Goal: Task Accomplishment & Management: Manage account settings

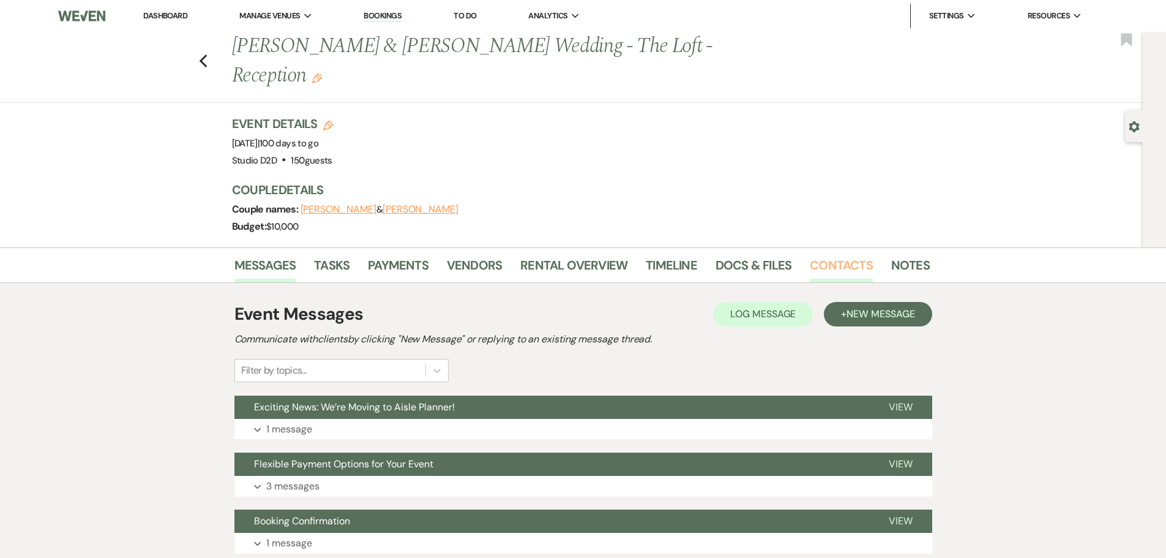
click at [820, 255] on link "Contacts" at bounding box center [841, 268] width 63 height 27
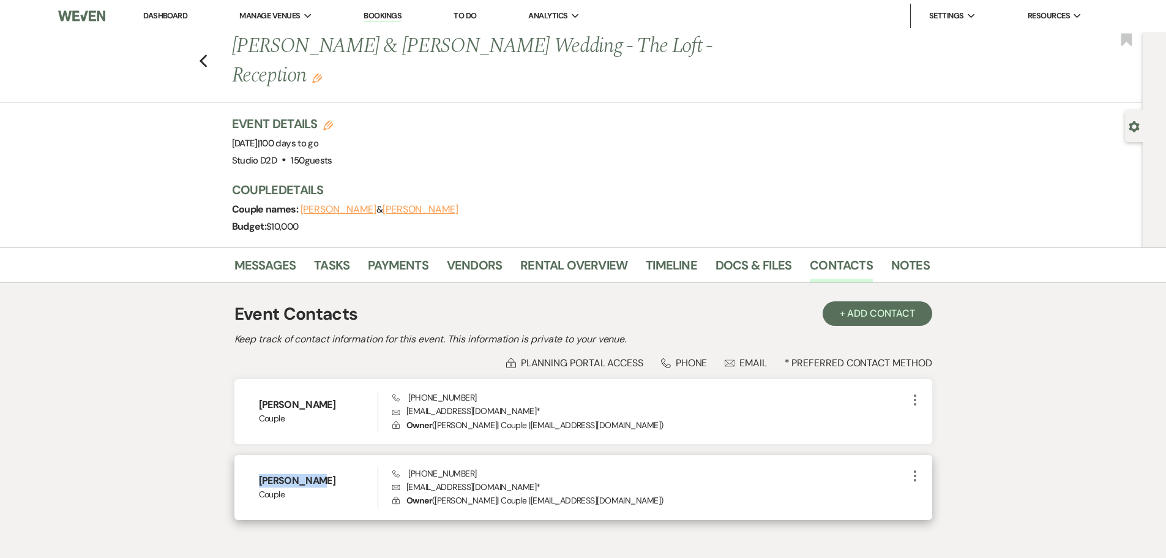
drag, startPoint x: 314, startPoint y: 452, endPoint x: 260, endPoint y: 452, distance: 54.5
click at [260, 474] on h6 "[PERSON_NAME]" at bounding box center [318, 480] width 119 height 13
copy h6 "[PERSON_NAME]"
drag, startPoint x: 495, startPoint y: 456, endPoint x: 408, endPoint y: 459, distance: 86.4
click at [408, 480] on p "Envelope [EMAIL_ADDRESS][DOMAIN_NAME] *" at bounding box center [649, 486] width 515 height 13
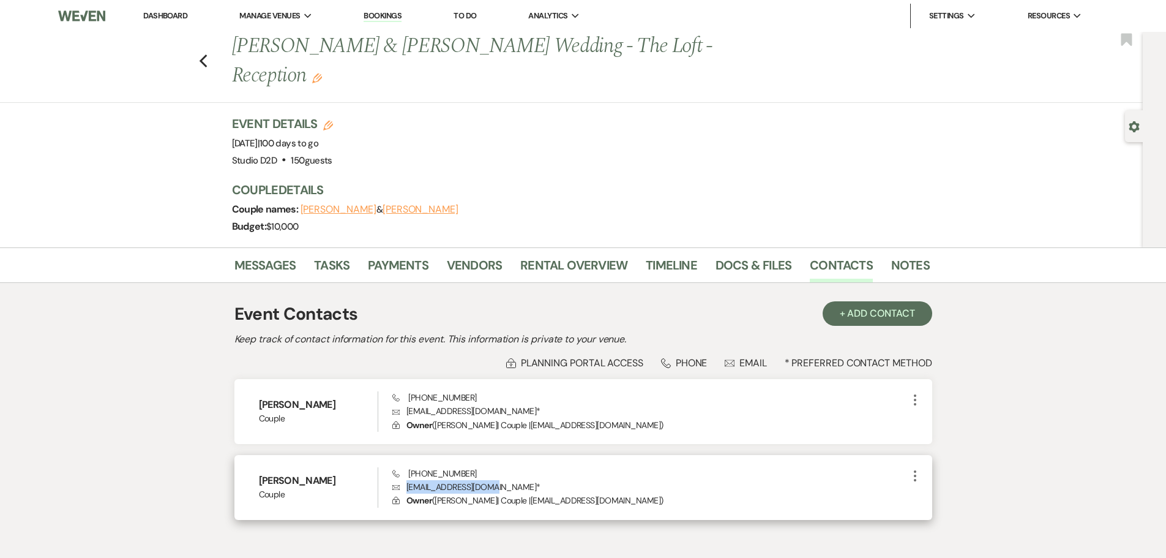
copy p "[EMAIL_ADDRESS][DOMAIN_NAME]"
drag, startPoint x: 465, startPoint y: 443, endPoint x: 409, endPoint y: 448, distance: 55.9
click at [409, 467] on div "Phone [PHONE_NUMBER] Envelope [EMAIL_ADDRESS][DOMAIN_NAME] * Lock Owner ( [PERS…" at bounding box center [649, 487] width 515 height 40
copy span "[PHONE_NUMBER]"
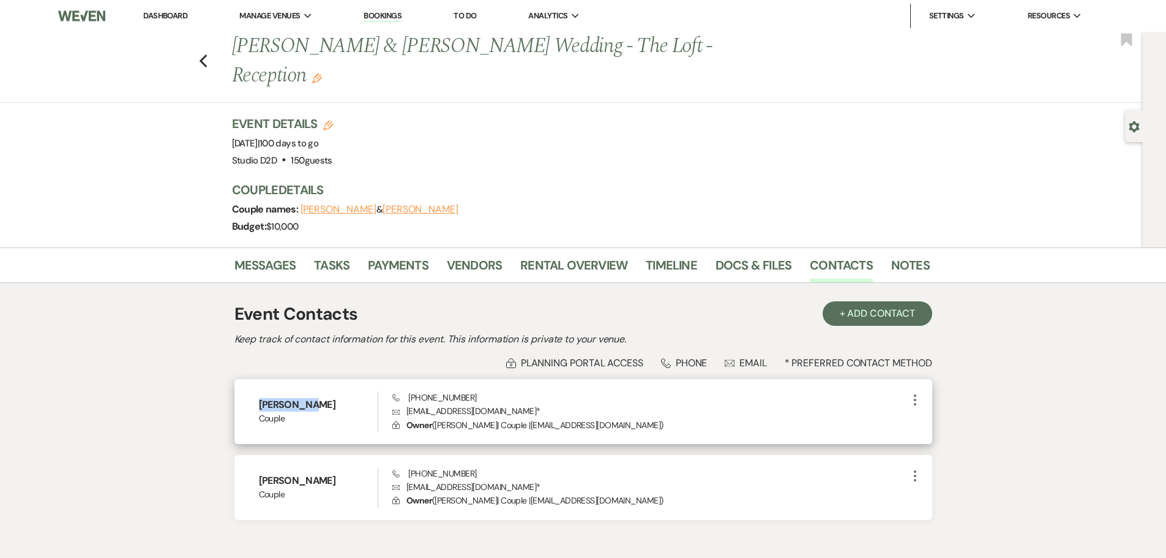
drag, startPoint x: 312, startPoint y: 376, endPoint x: 261, endPoint y: 373, distance: 50.9
click at [261, 398] on h6 "[PERSON_NAME]" at bounding box center [318, 404] width 119 height 13
copy h6 "[PERSON_NAME]"
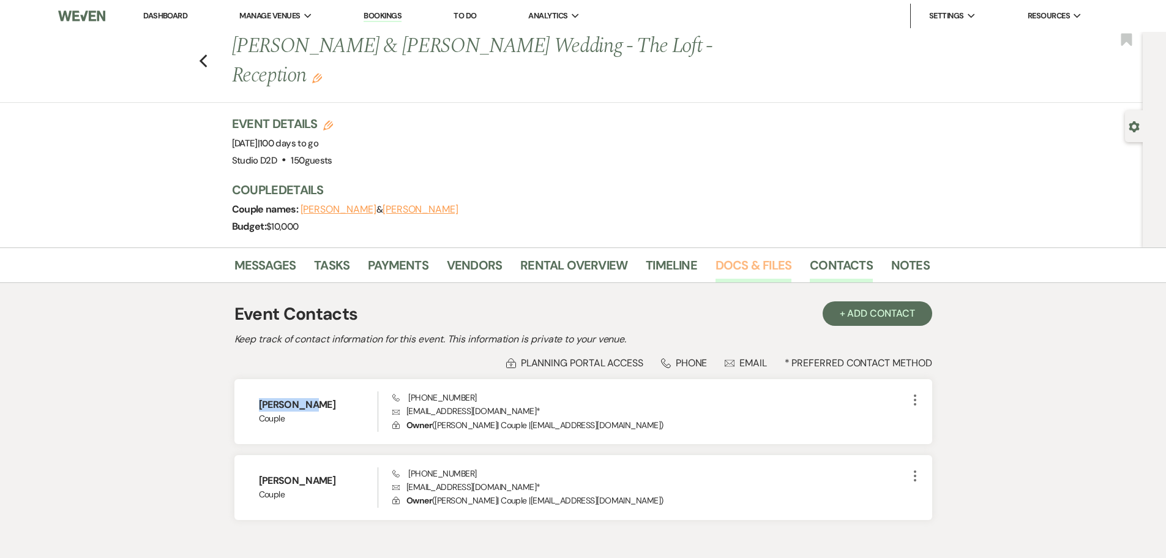
click at [738, 255] on link "Docs & Files" at bounding box center [754, 268] width 76 height 27
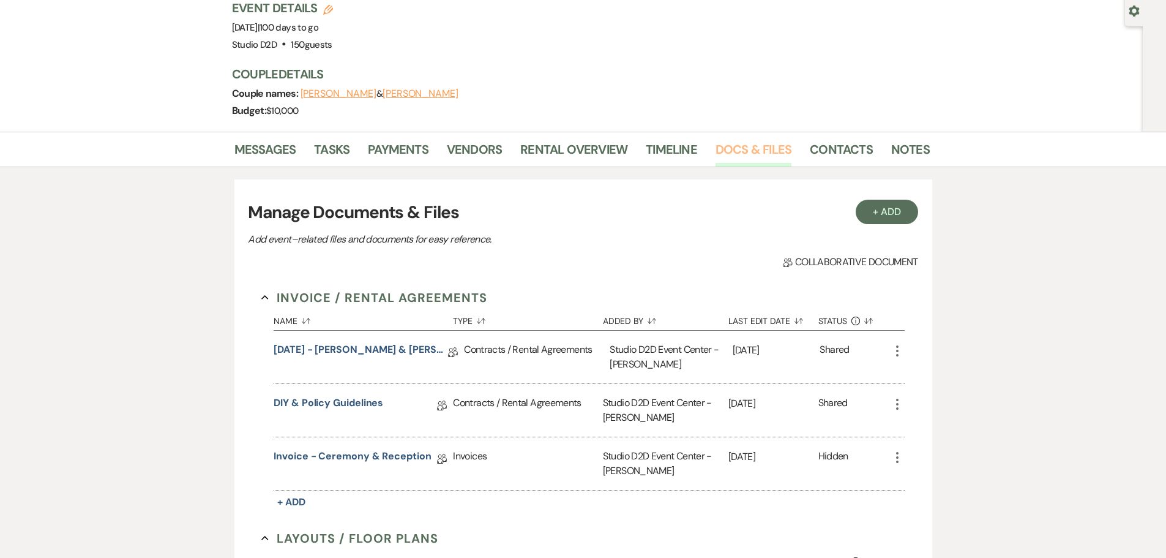
scroll to position [122, 0]
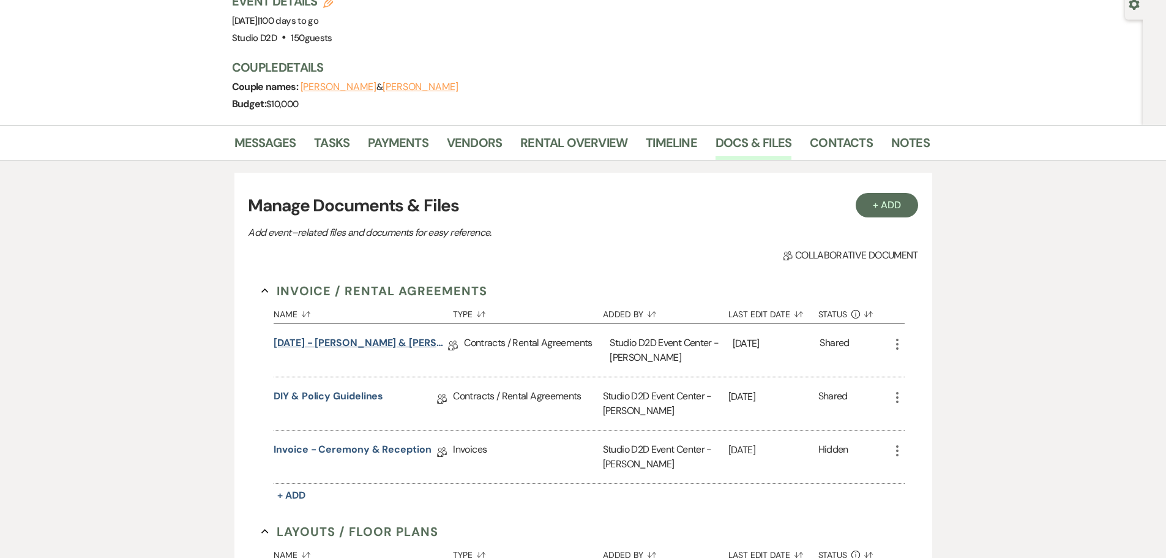
click at [375, 336] on link "[DATE] - [PERSON_NAME] & [PERSON_NAME] - Wedding Agreement" at bounding box center [361, 345] width 175 height 19
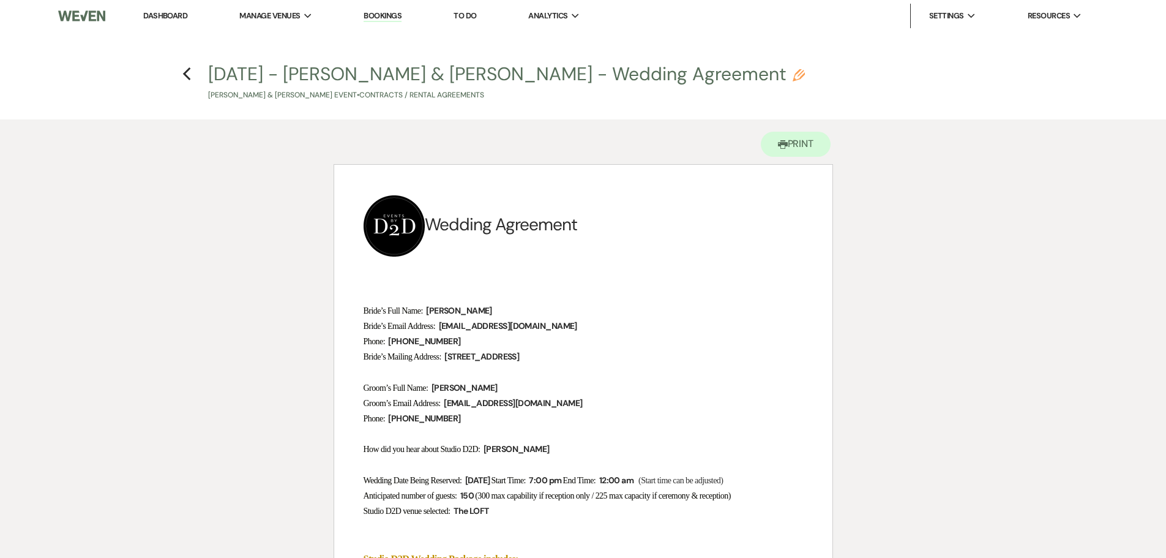
click at [793, 74] on use "button" at bounding box center [799, 75] width 12 height 12
select select "10"
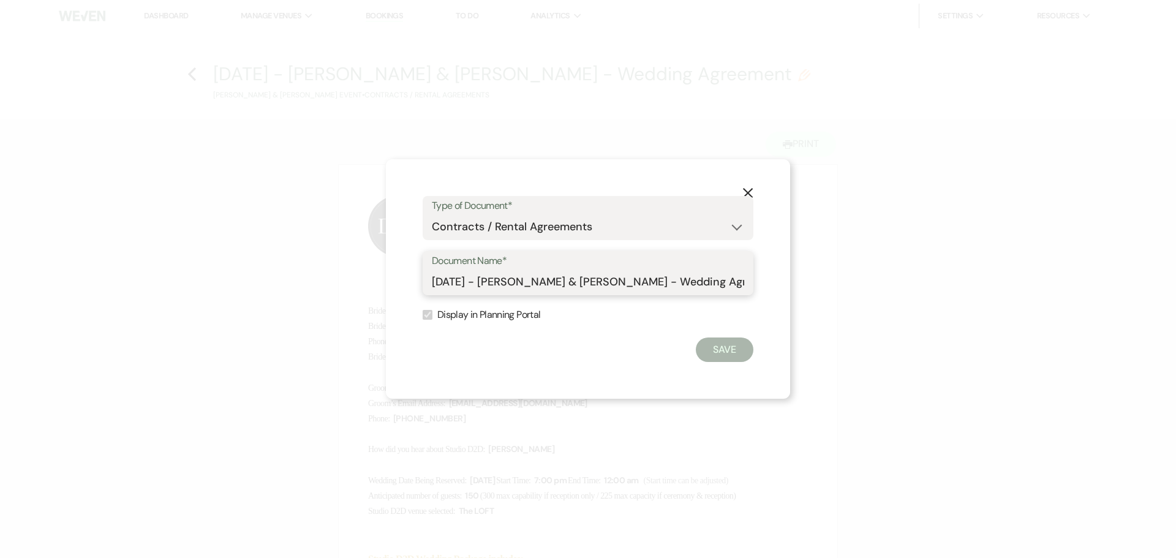
drag, startPoint x: 552, startPoint y: 280, endPoint x: 414, endPoint y: 287, distance: 137.9
click at [414, 287] on div "X Type of Document* Special Event Insurance Vendor Certificate of Insurance Con…" at bounding box center [588, 278] width 404 height 239
drag, startPoint x: 684, startPoint y: 281, endPoint x: 434, endPoint y: 282, distance: 249.8
click at [434, 282] on input "[DATE] - [PERSON_NAME] & [PERSON_NAME] - Wedding Agreement" at bounding box center [588, 282] width 312 height 24
click at [748, 190] on icon "X" at bounding box center [747, 192] width 11 height 11
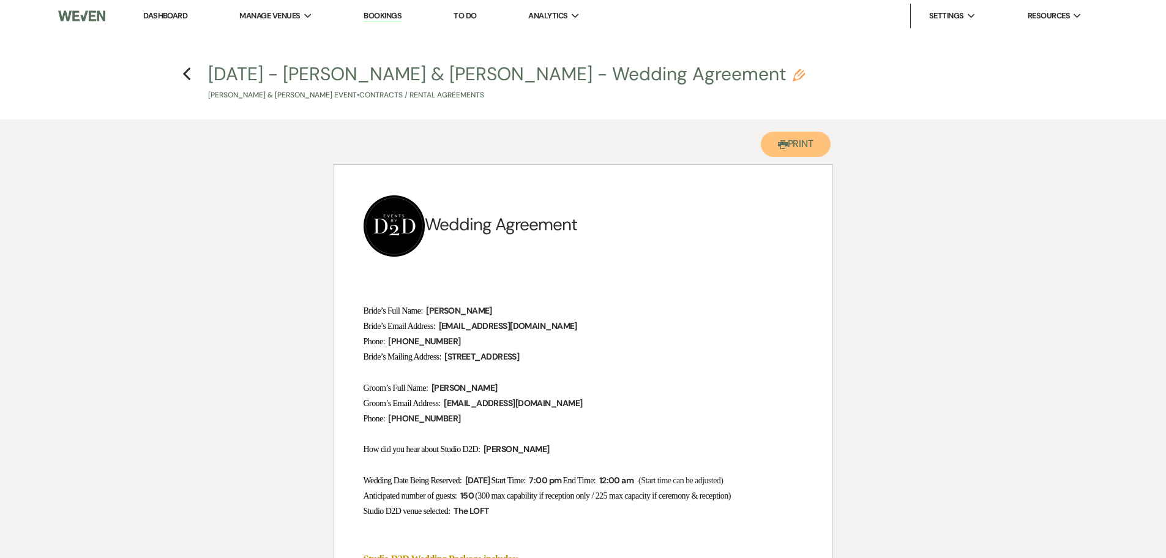
click at [789, 148] on button "Printer Print" at bounding box center [796, 144] width 70 height 25
click at [406, 300] on p at bounding box center [584, 295] width 440 height 15
drag, startPoint x: 364, startPoint y: 308, endPoint x: 734, endPoint y: 330, distance: 370.5
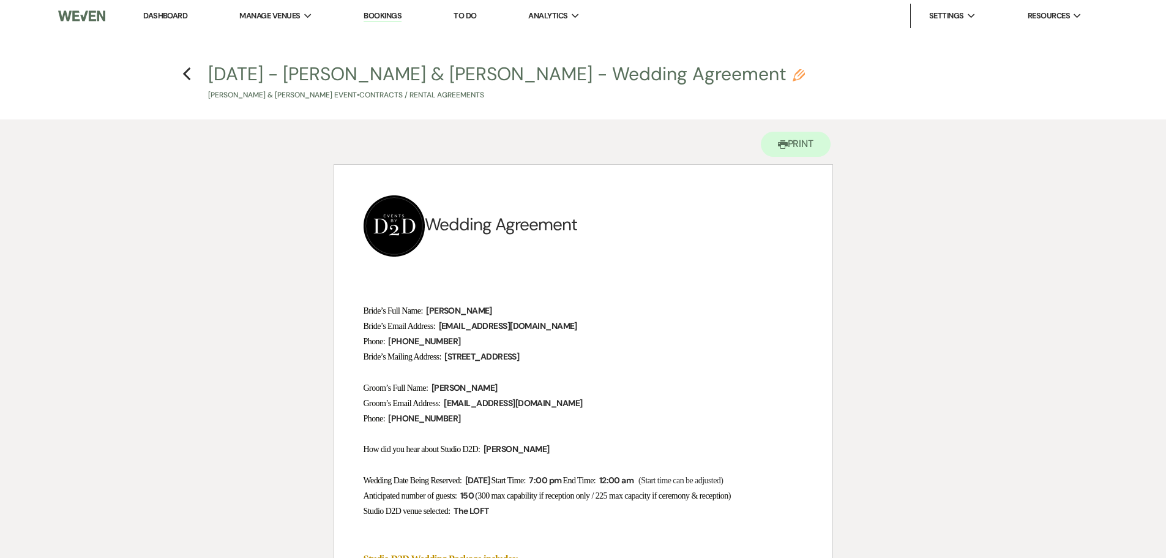
drag, startPoint x: 365, startPoint y: 80, endPoint x: 469, endPoint y: 171, distance: 138.4
click at [473, 334] on p "Phone: ﻿ [PHONE_NUMBER] ﻿" at bounding box center [584, 341] width 440 height 15
click at [525, 411] on p "Phone: ﻿ [PHONE_NUMBER] ﻿" at bounding box center [584, 418] width 440 height 15
click at [482, 303] on p "Bride’s Full Name: ﻿ [PERSON_NAME] ﻿" at bounding box center [584, 310] width 440 height 15
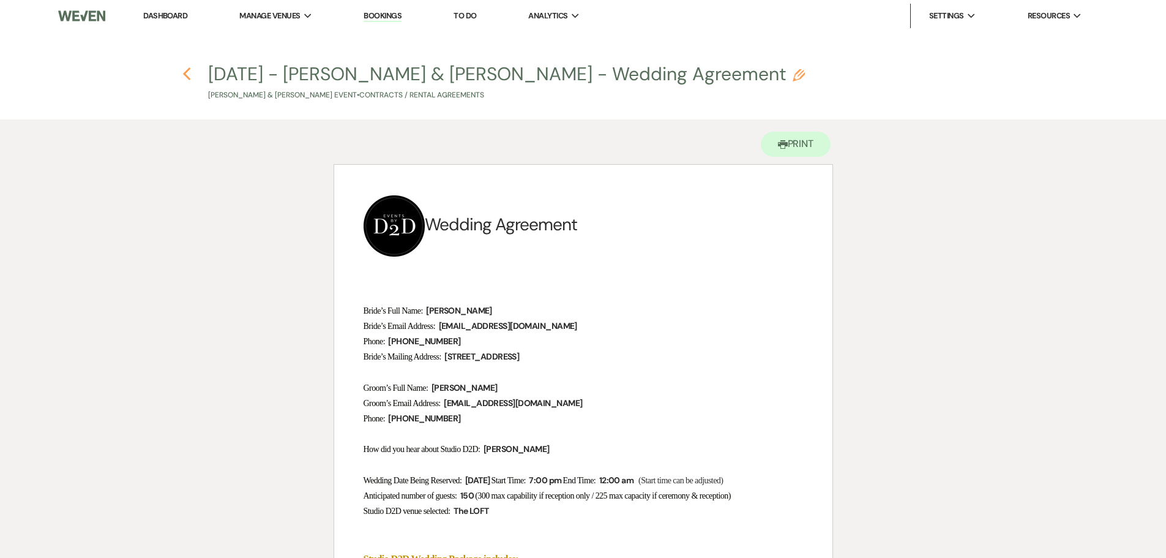
click at [187, 73] on icon "Previous" at bounding box center [186, 74] width 9 height 15
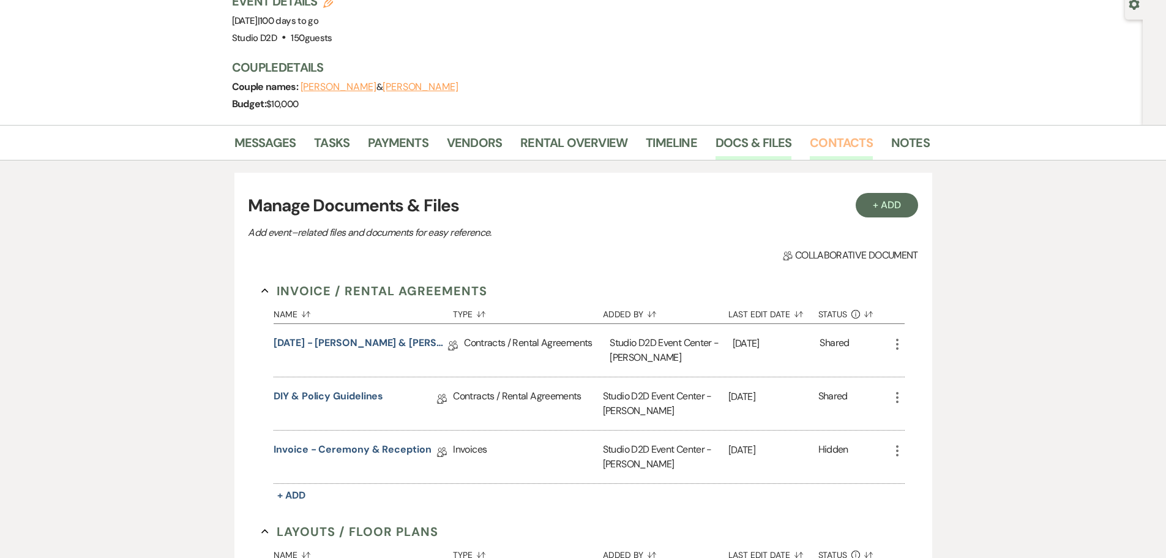
click at [828, 133] on link "Contacts" at bounding box center [841, 146] width 63 height 27
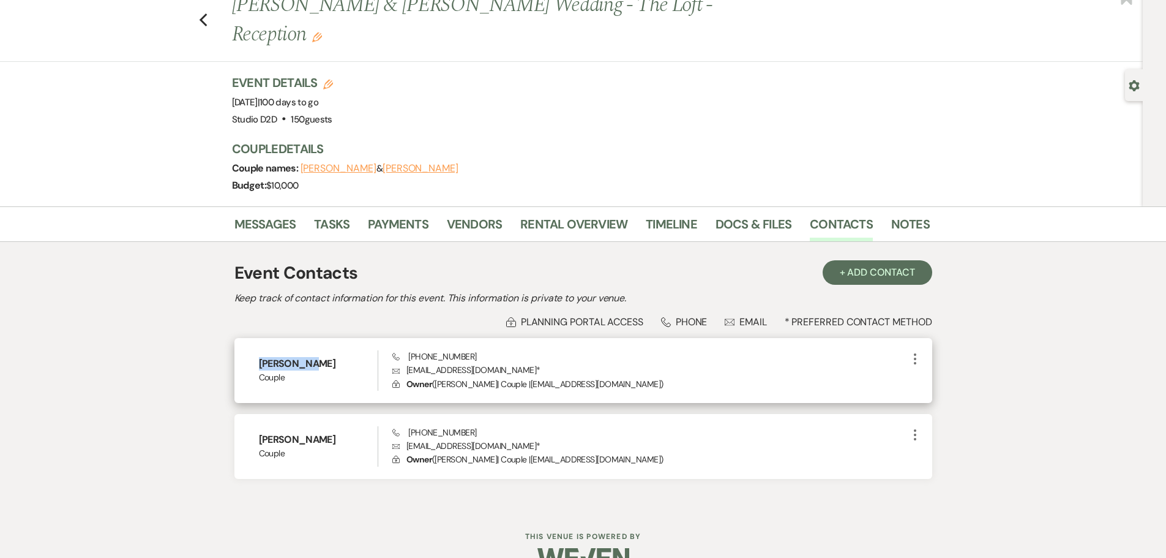
drag, startPoint x: 311, startPoint y: 335, endPoint x: 259, endPoint y: 340, distance: 52.3
click at [259, 357] on h6 "[PERSON_NAME]" at bounding box center [318, 363] width 119 height 13
copy h6 "[PERSON_NAME]"
drag, startPoint x: 511, startPoint y: 342, endPoint x: 407, endPoint y: 344, distance: 104.1
click at [407, 363] on p "Envelope [EMAIL_ADDRESS][DOMAIN_NAME] *" at bounding box center [649, 369] width 515 height 13
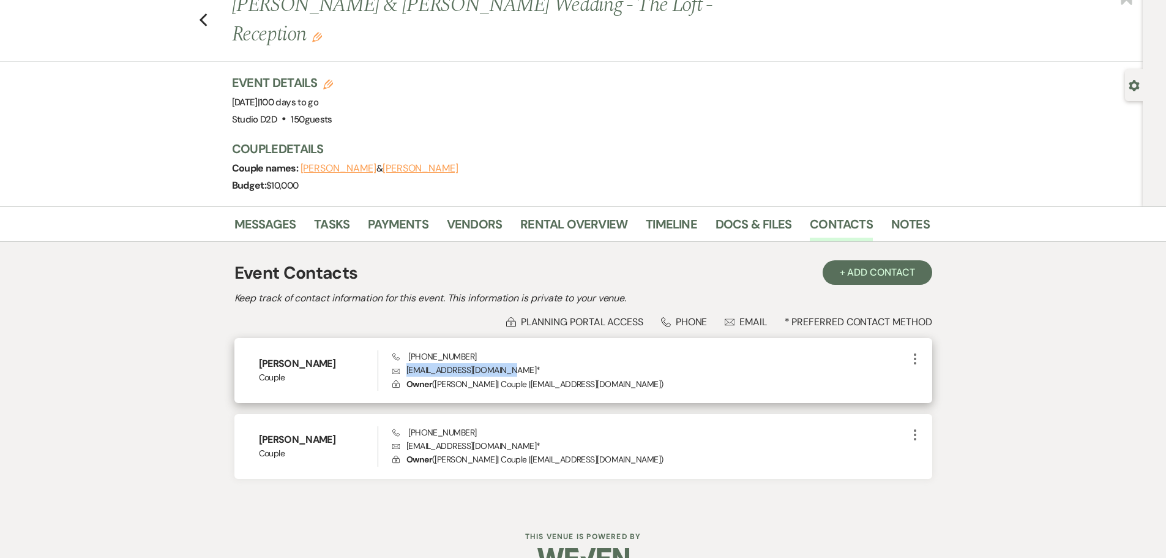
copy p "[EMAIL_ADDRESS][DOMAIN_NAME]"
drag, startPoint x: 468, startPoint y: 329, endPoint x: 410, endPoint y: 331, distance: 58.8
click at [410, 350] on div "Phone [PHONE_NUMBER] Envelope [EMAIL_ADDRESS][DOMAIN_NAME] * Lock Owner ( [PERS…" at bounding box center [649, 370] width 515 height 40
copy span "[PHONE_NUMBER]"
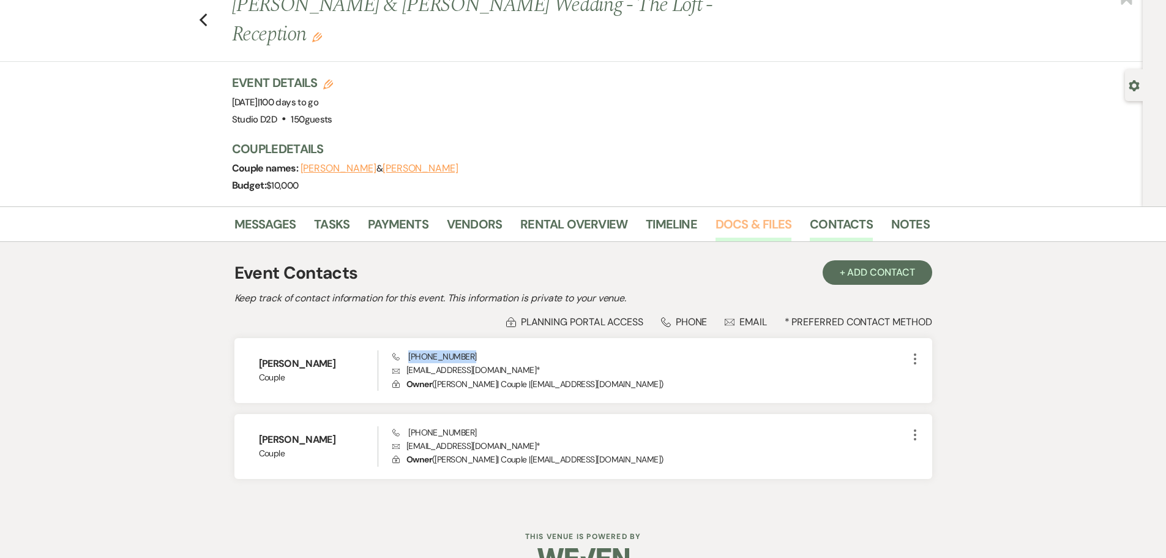
click at [726, 214] on link "Docs & Files" at bounding box center [754, 227] width 76 height 27
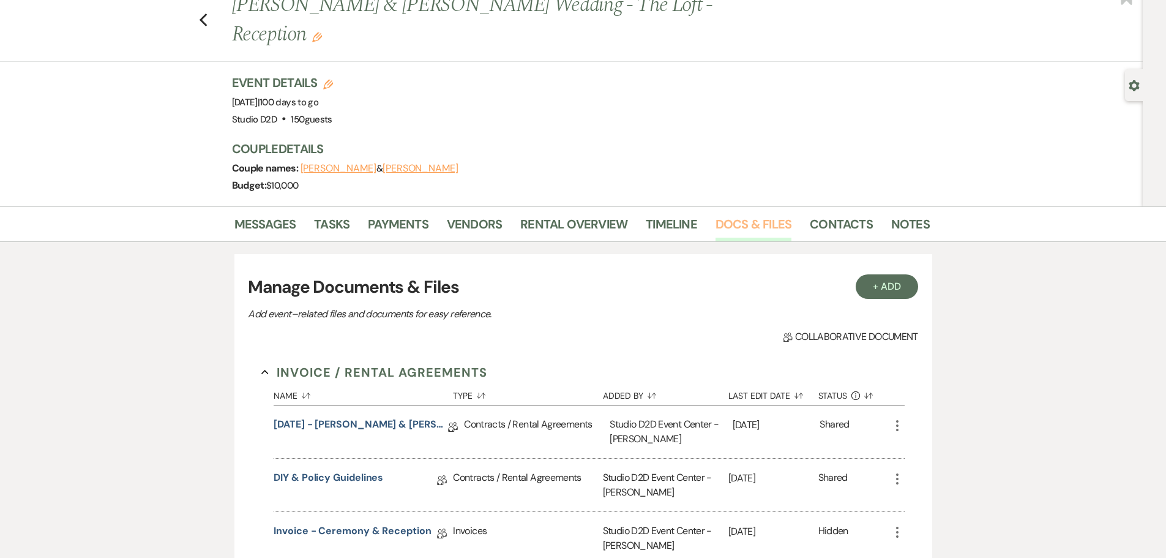
scroll to position [102, 0]
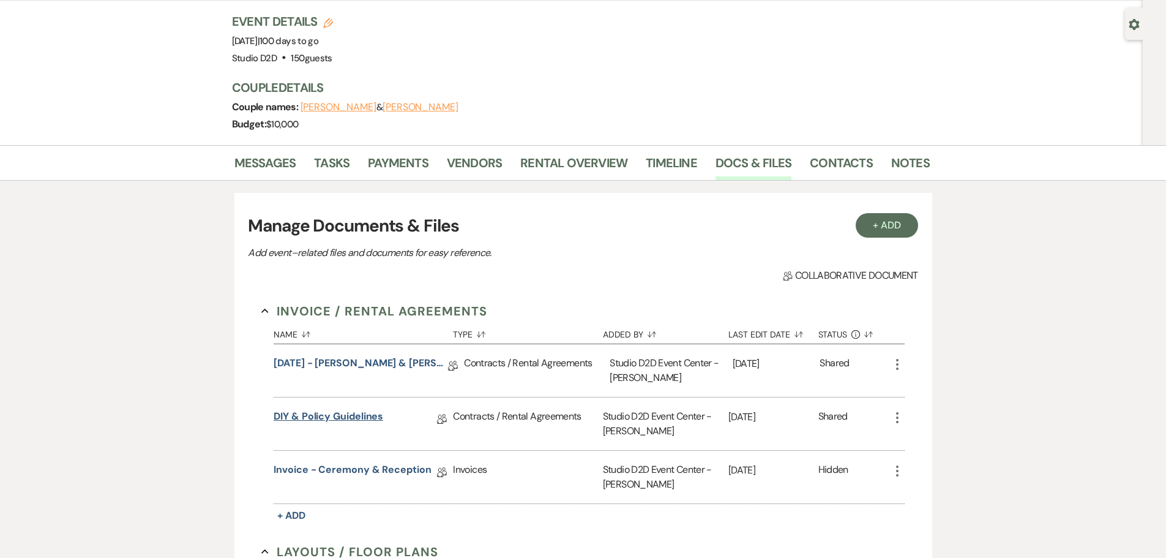
click at [364, 409] on link "DIY & Policy Guidelines" at bounding box center [329, 418] width 110 height 19
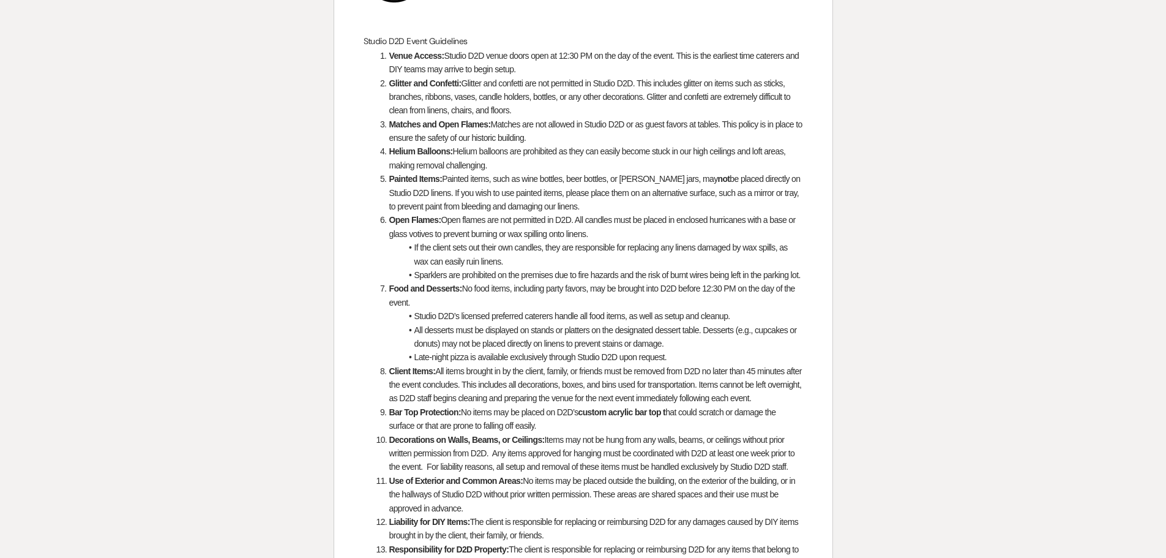
scroll to position [1, 0]
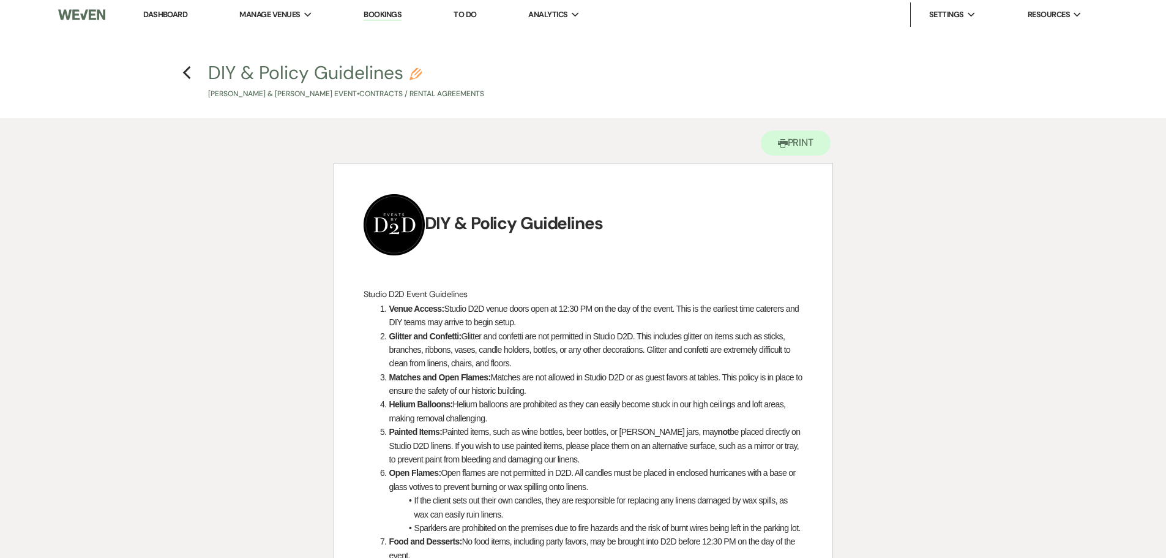
click at [419, 74] on icon "Pencil" at bounding box center [416, 74] width 12 height 12
select select "10"
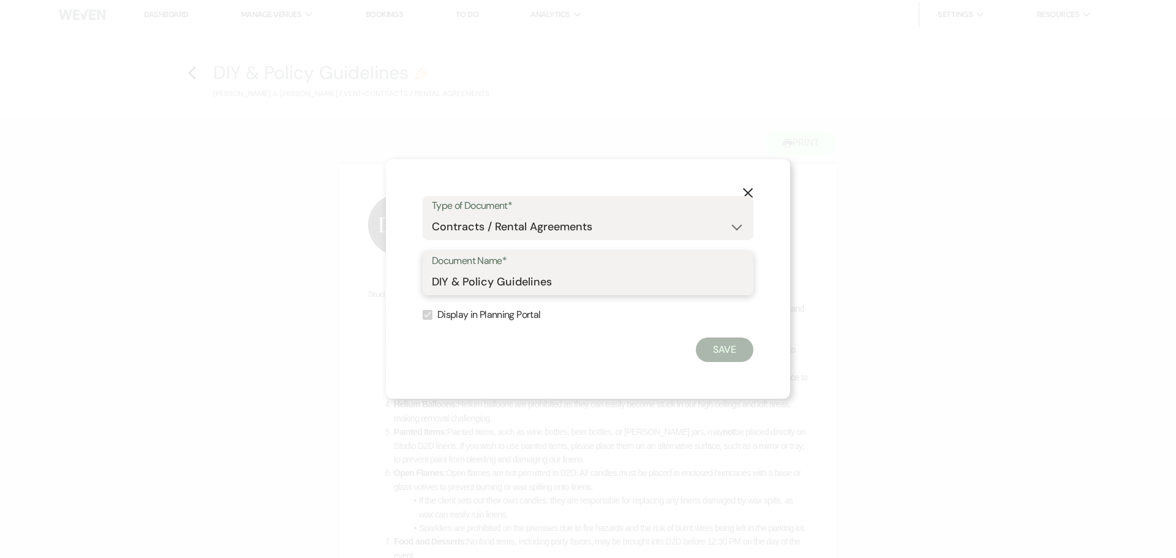
drag, startPoint x: 560, startPoint y: 282, endPoint x: 430, endPoint y: 281, distance: 129.8
click at [430, 281] on div "Document Name* DIY & Policy Guidelines" at bounding box center [587, 273] width 331 height 44
click at [746, 192] on use "button" at bounding box center [748, 193] width 10 height 10
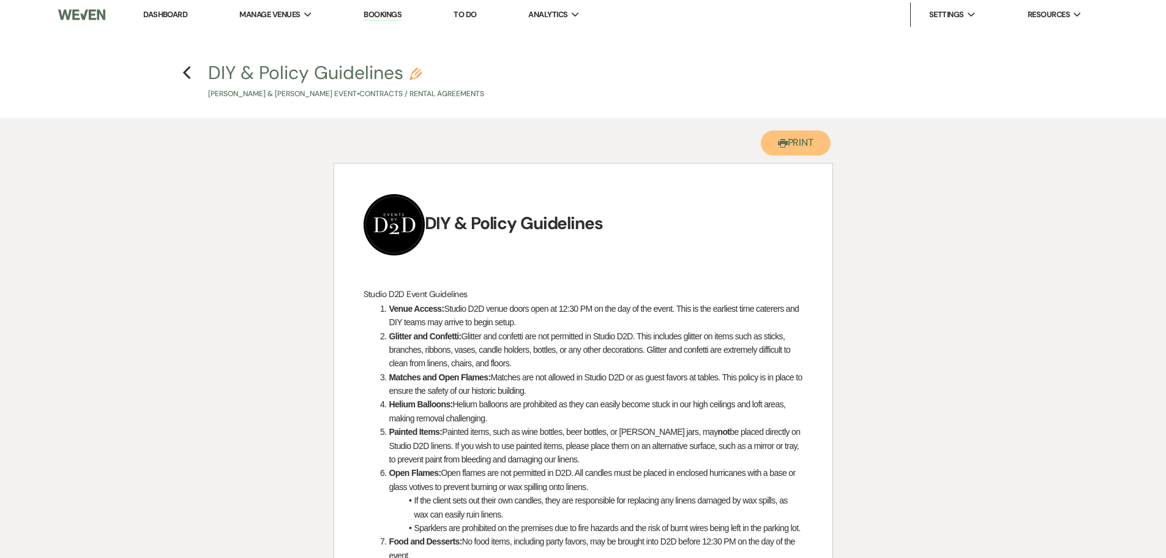
click at [793, 147] on button "Printer Print" at bounding box center [796, 142] width 70 height 25
click at [185, 74] on use "button" at bounding box center [187, 72] width 8 height 13
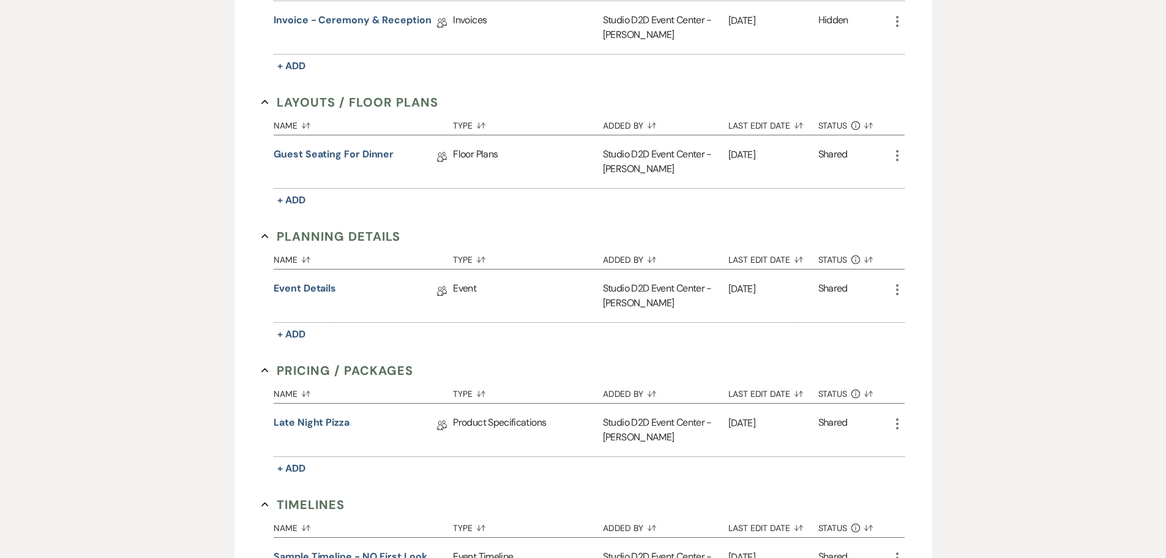
scroll to position [592, 0]
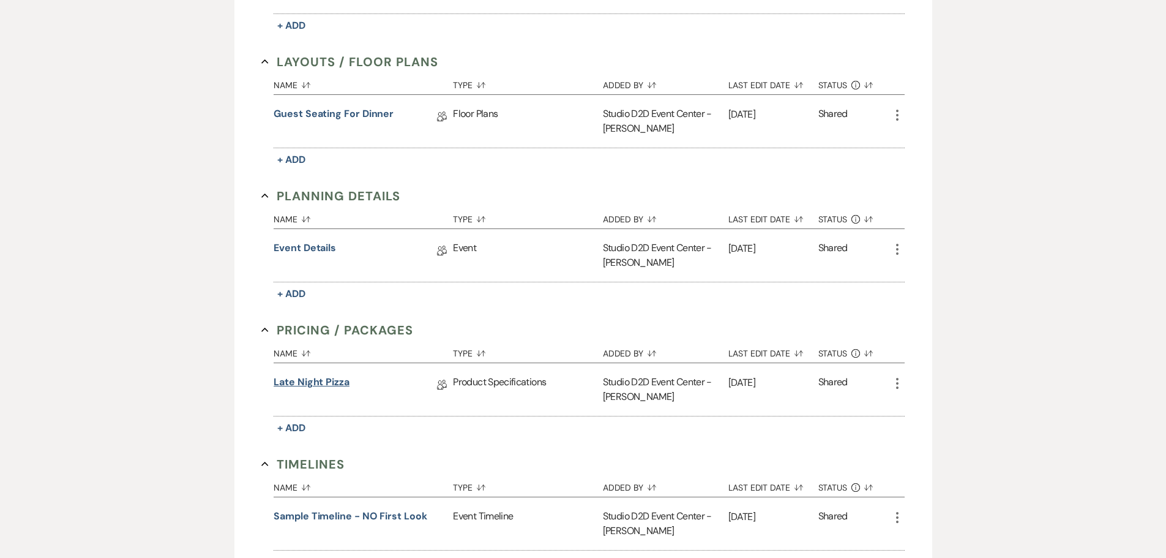
click at [312, 375] on link "Late Night Pizza" at bounding box center [312, 384] width 76 height 19
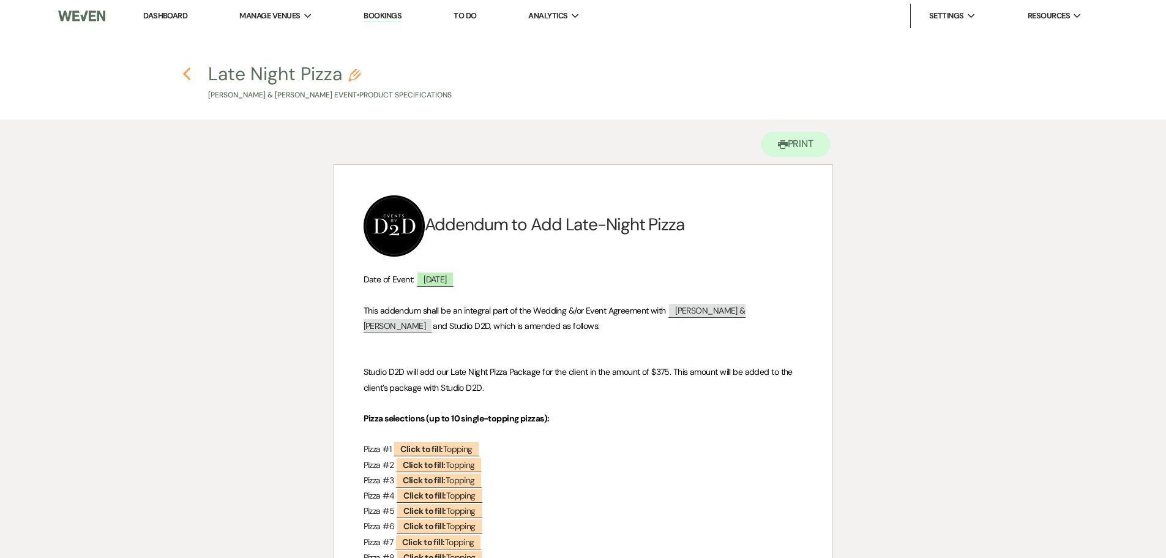
click at [187, 77] on use "button" at bounding box center [187, 73] width 8 height 13
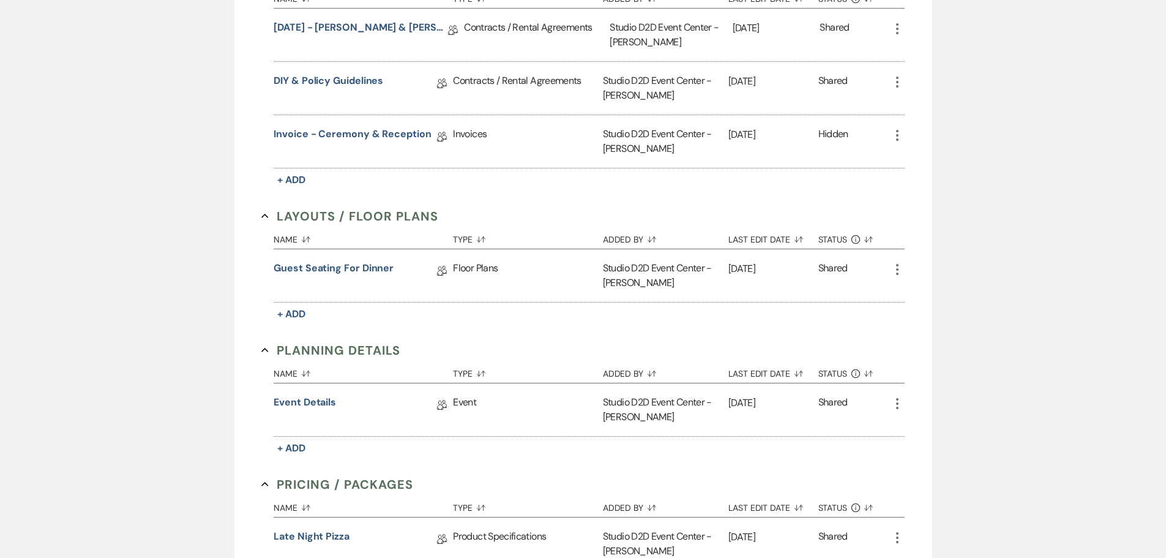
scroll to position [347, 0]
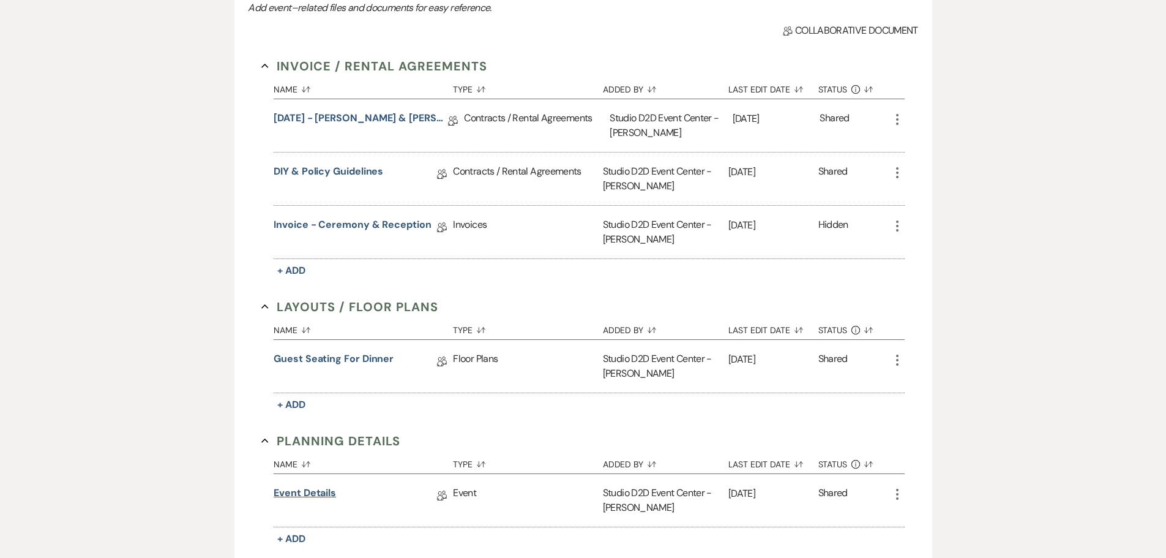
click at [315, 486] on link "Event Details" at bounding box center [305, 495] width 62 height 19
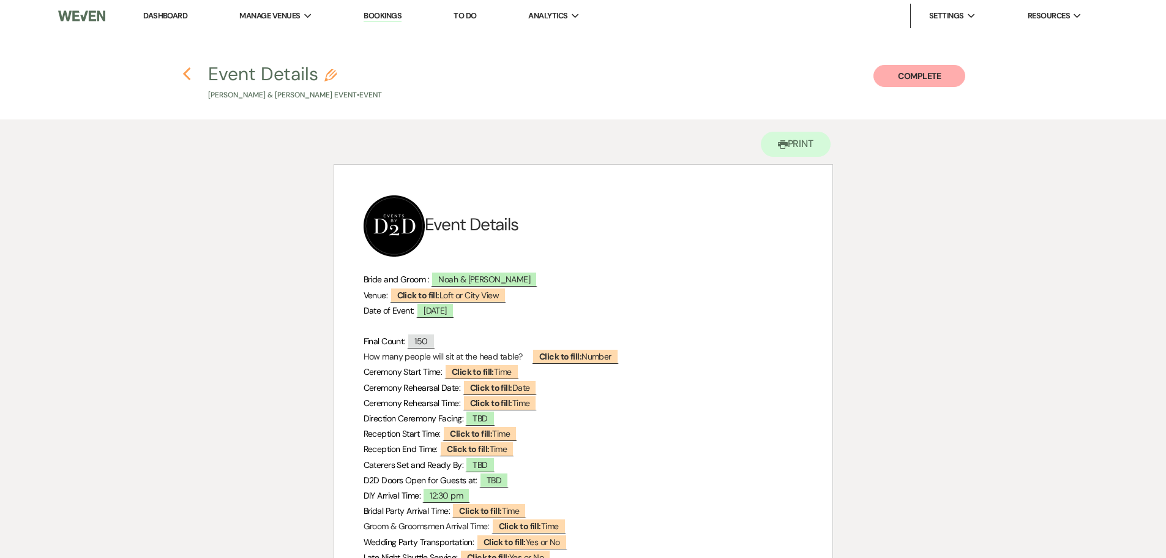
click at [188, 76] on icon "Previous" at bounding box center [186, 74] width 9 height 15
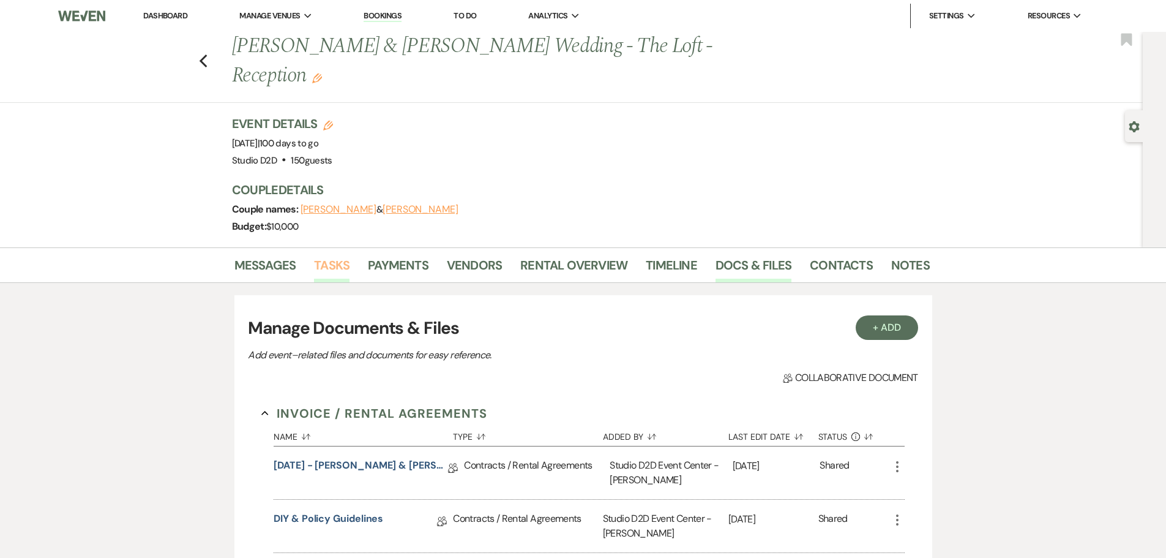
click at [333, 255] on link "Tasks" at bounding box center [332, 268] width 36 height 27
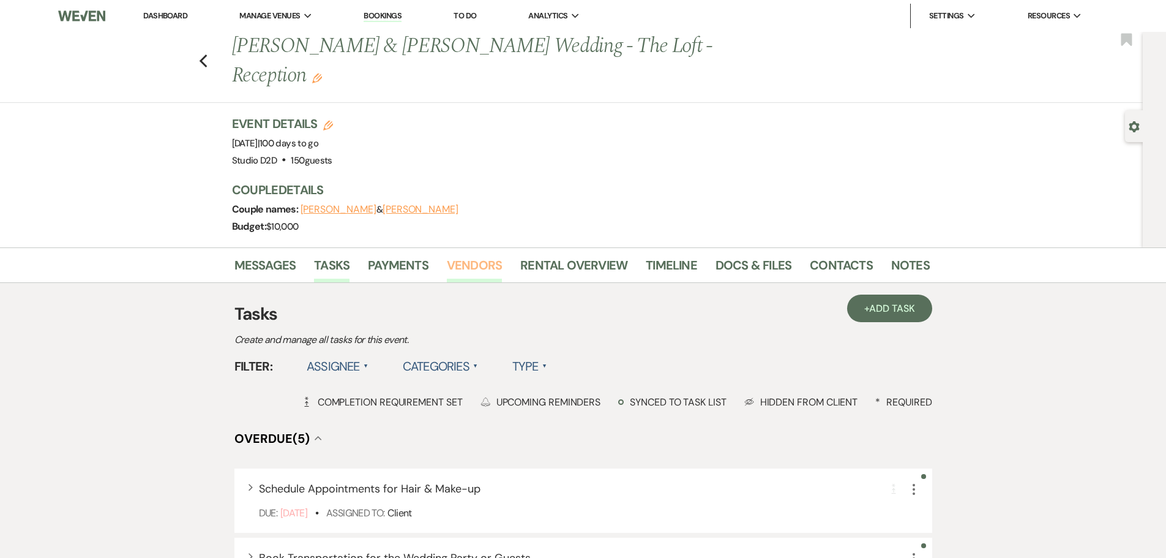
click at [465, 255] on link "Vendors" at bounding box center [474, 268] width 55 height 27
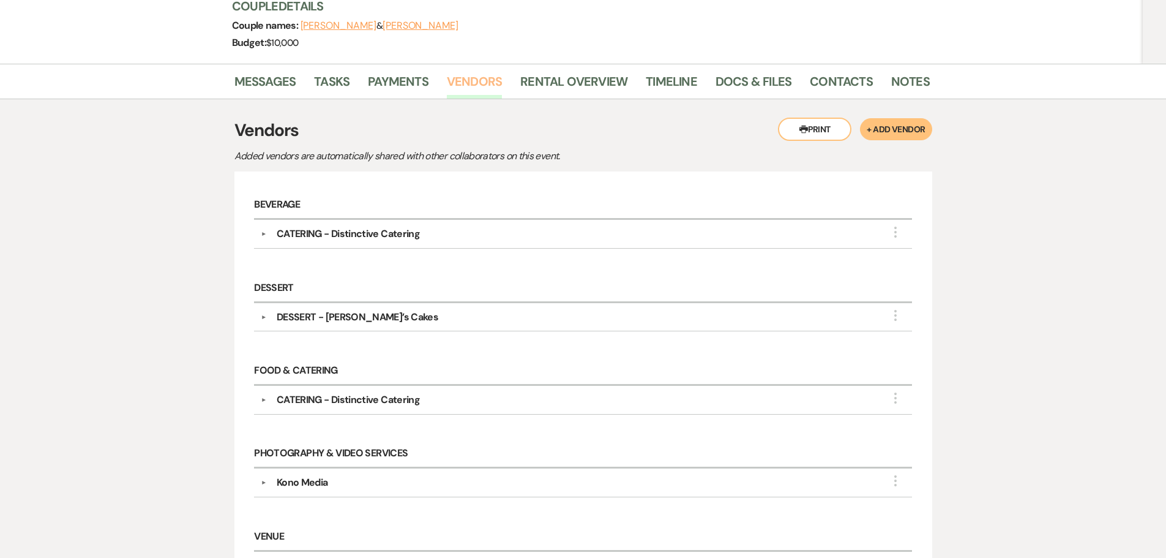
scroll to position [245, 0]
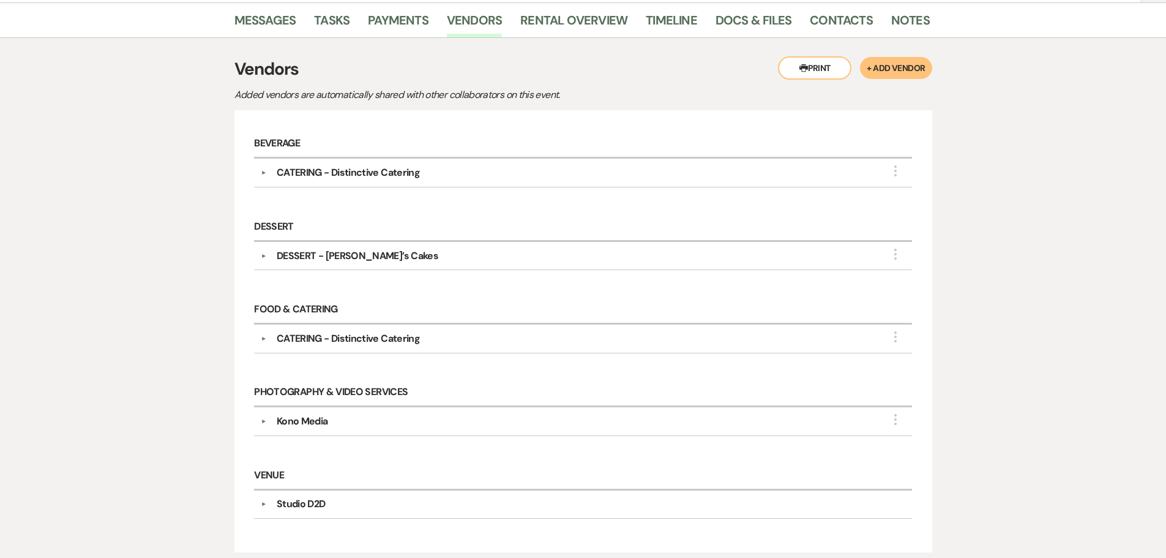
click at [323, 414] on div "Kono Media" at bounding box center [302, 421] width 51 height 15
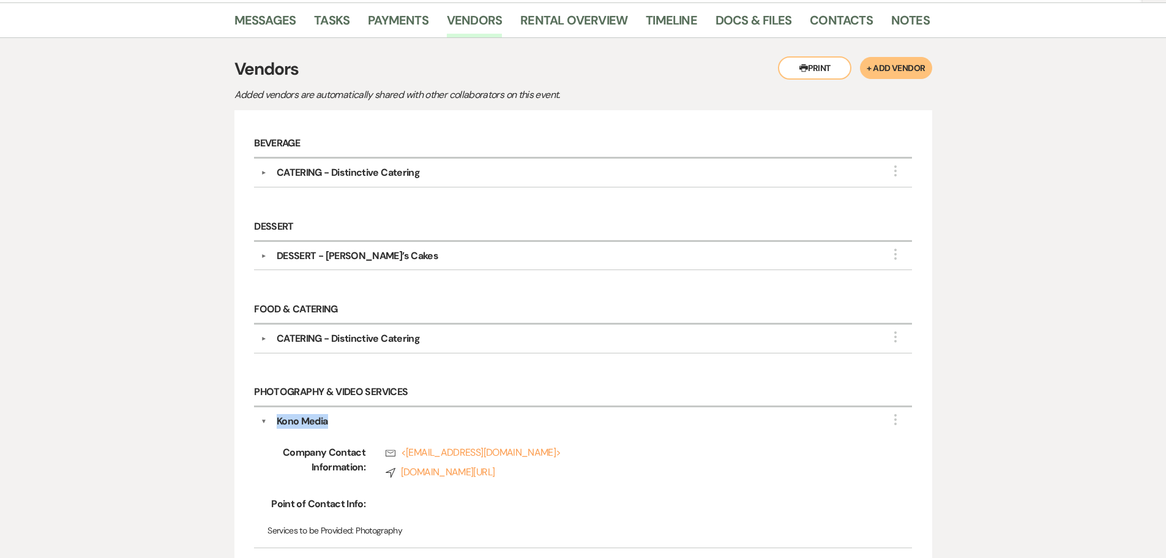
drag, startPoint x: 330, startPoint y: 393, endPoint x: 278, endPoint y: 393, distance: 52.0
click at [278, 414] on div "Kono Media" at bounding box center [586, 421] width 639 height 15
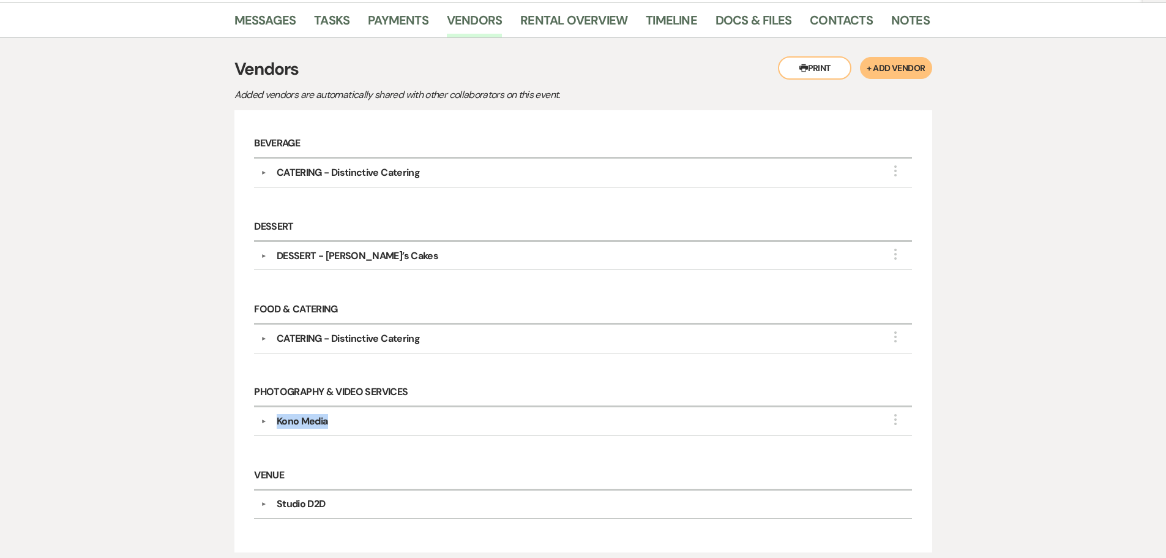
copy div "Kono Media"
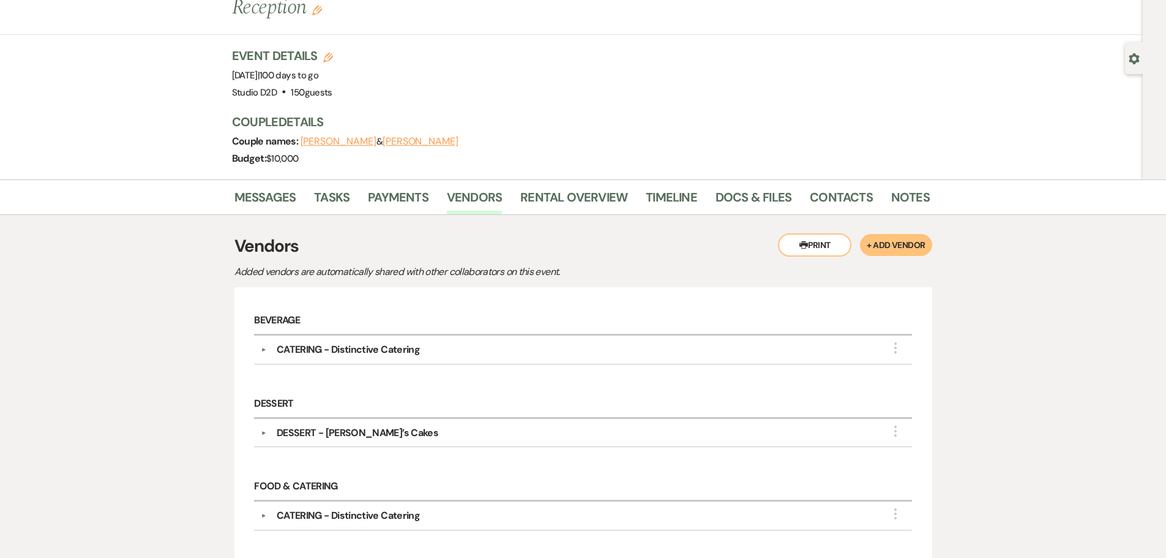
scroll to position [61, 0]
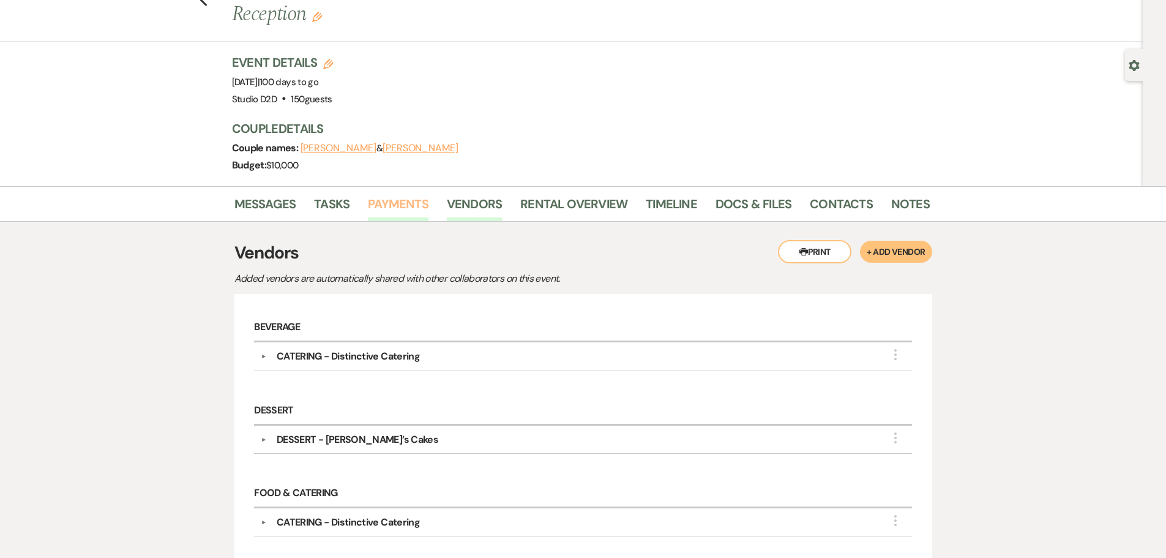
click at [389, 194] on link "Payments" at bounding box center [398, 207] width 61 height 27
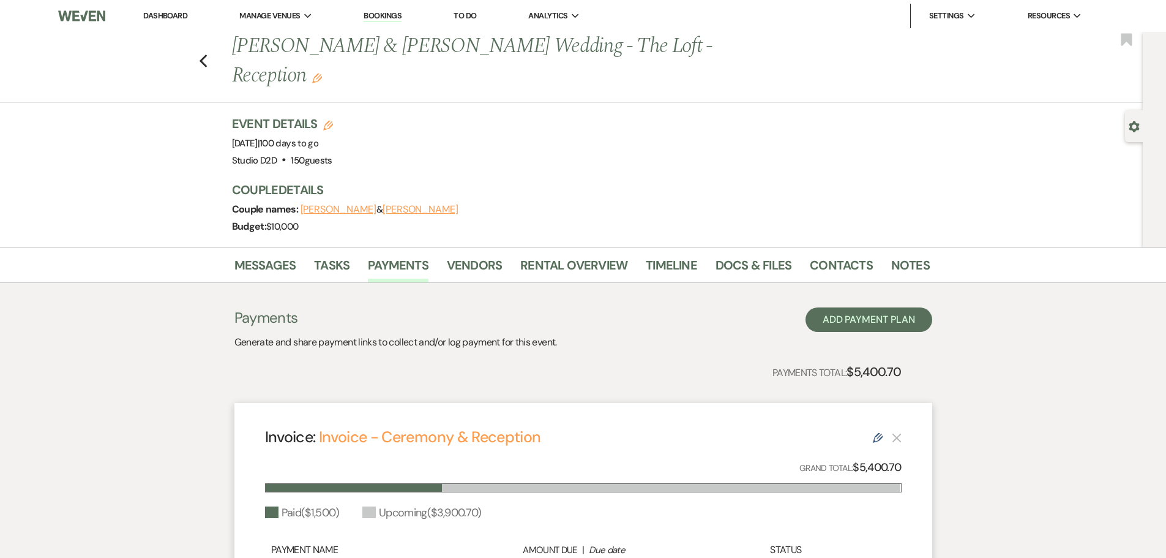
click at [381, 13] on link "Bookings" at bounding box center [383, 16] width 38 height 12
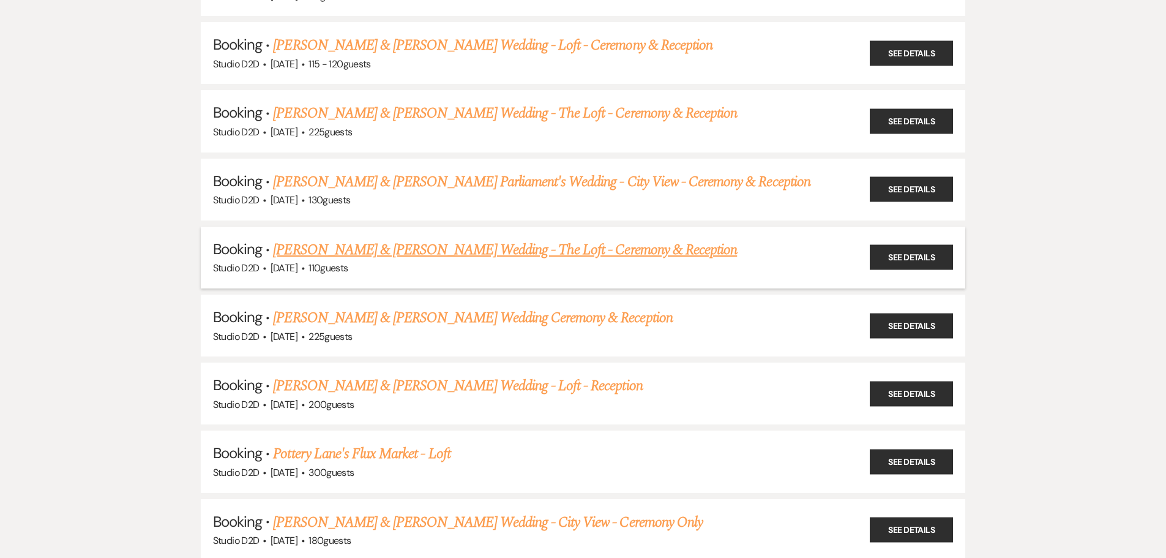
scroll to position [1102, 0]
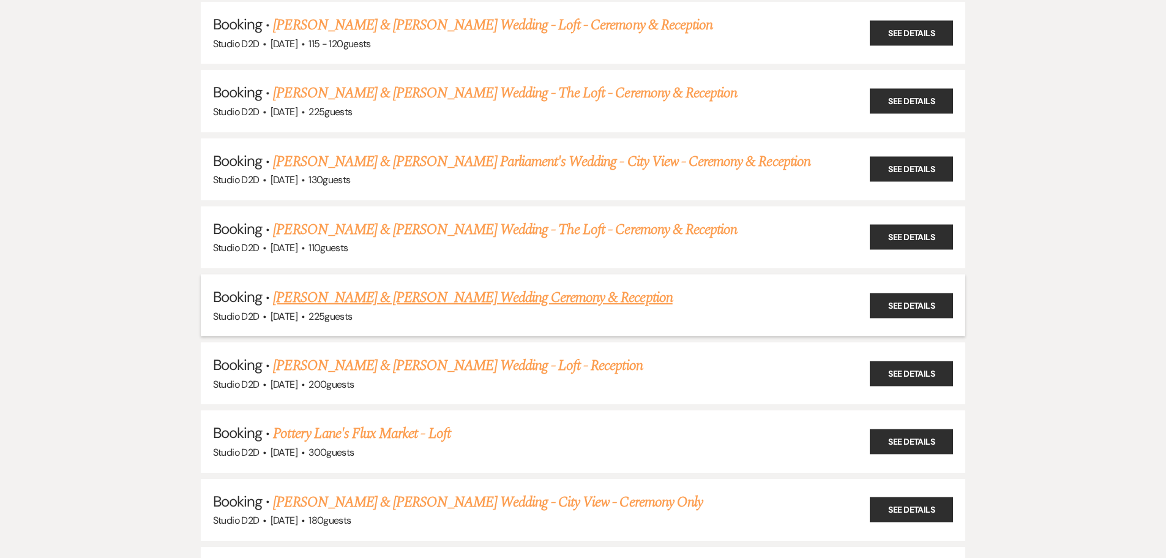
click at [411, 298] on link "[PERSON_NAME] & [PERSON_NAME] Wedding Ceremony & Reception" at bounding box center [472, 298] width 399 height 22
